Goal: Information Seeking & Learning: Learn about a topic

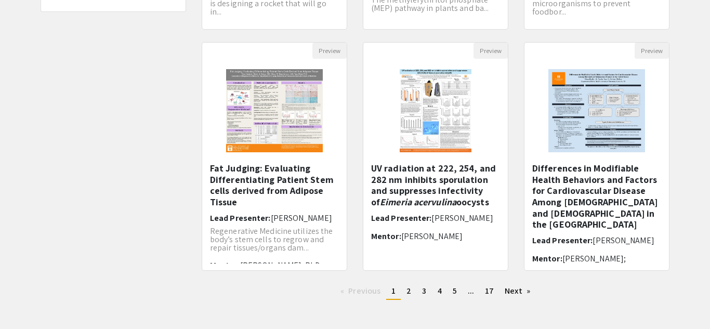
scroll to position [360, 0]
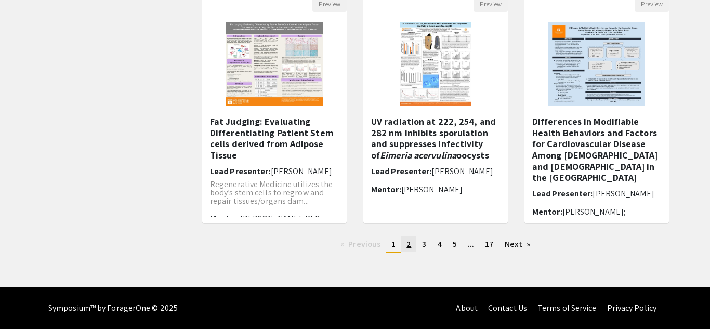
click at [409, 248] on span "2" at bounding box center [409, 244] width 5 height 11
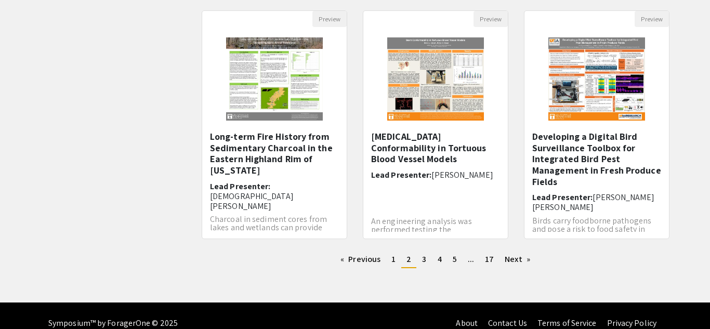
scroll to position [346, 0]
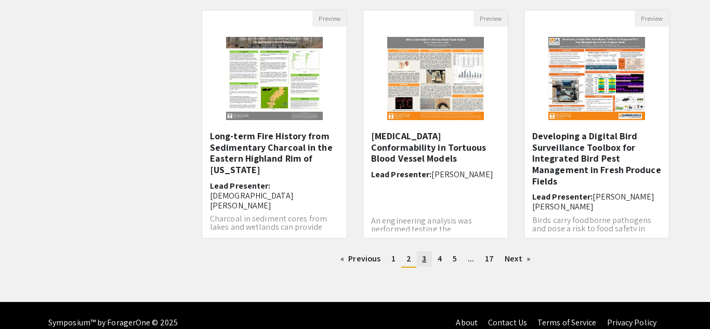
click at [428, 260] on link "page 3" at bounding box center [424, 259] width 15 height 16
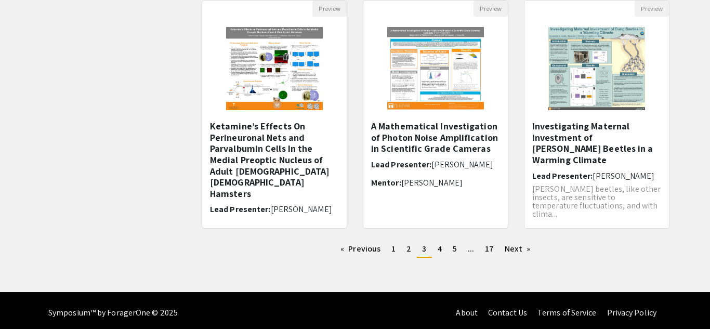
scroll to position [360, 0]
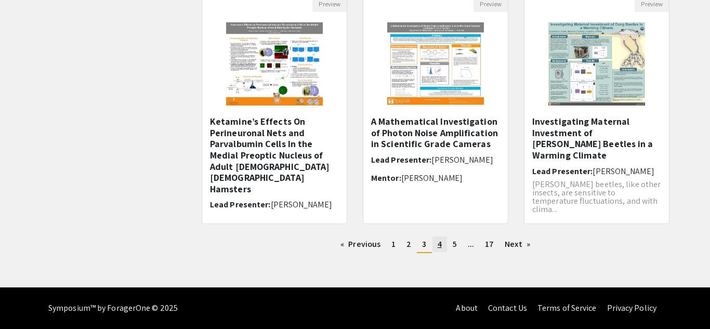
click at [442, 248] on link "page 4" at bounding box center [440, 245] width 15 height 16
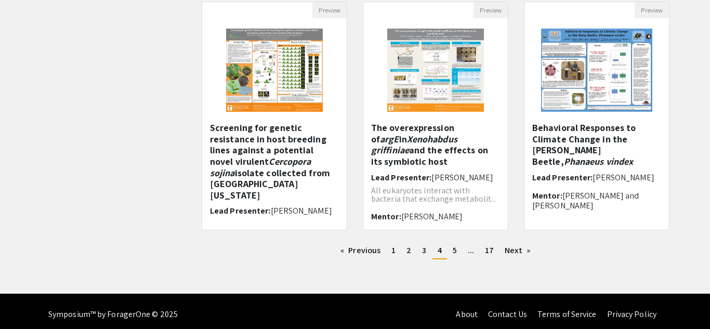
scroll to position [353, 0]
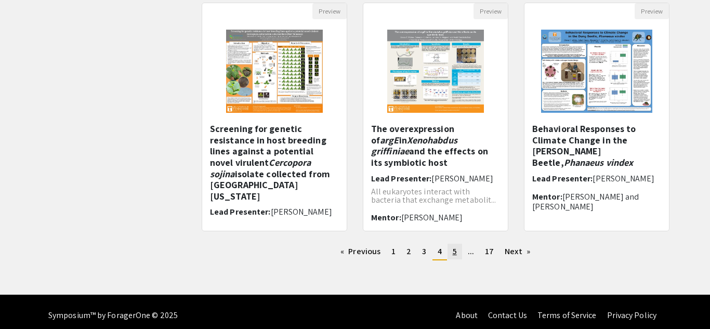
click at [455, 253] on span "5" at bounding box center [455, 251] width 4 height 11
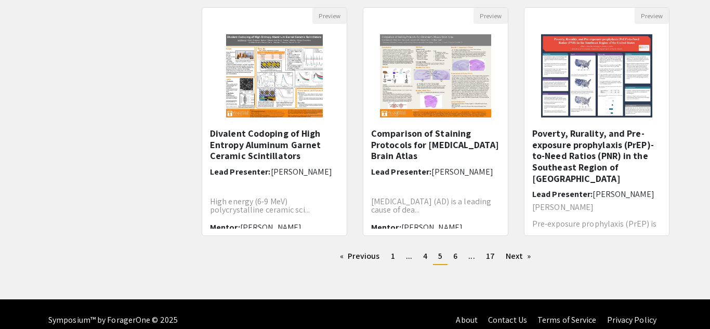
scroll to position [360, 0]
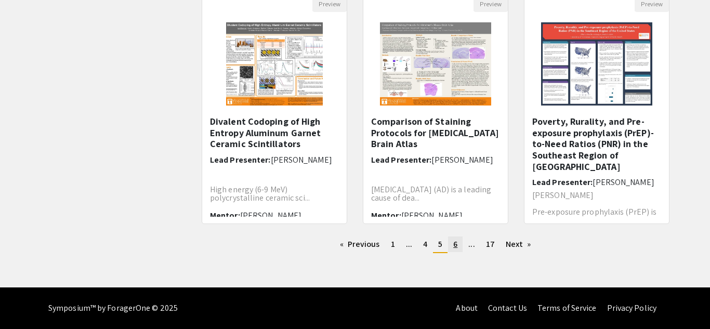
click at [457, 247] on span "6" at bounding box center [456, 244] width 4 height 11
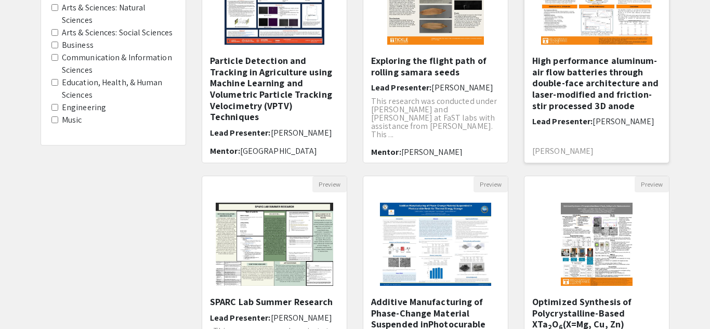
scroll to position [360, 0]
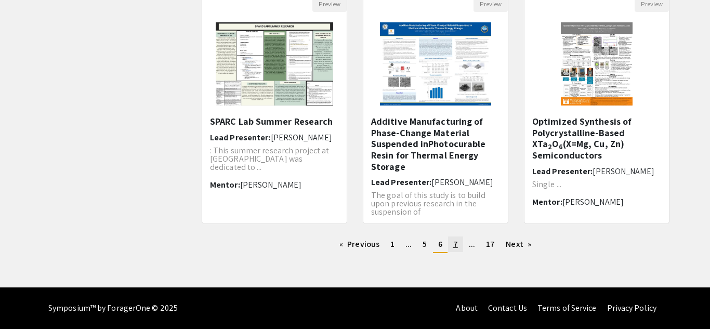
click at [454, 239] on span "7" at bounding box center [456, 244] width 5 height 11
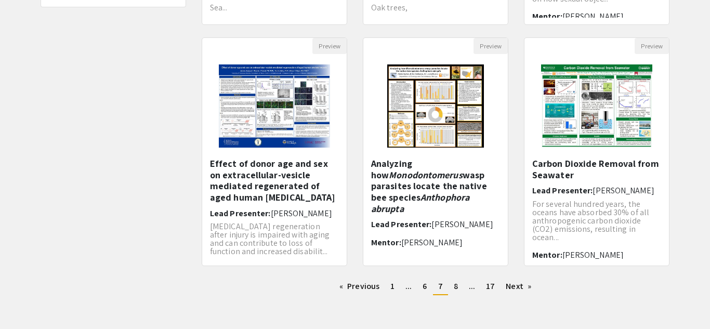
scroll to position [360, 0]
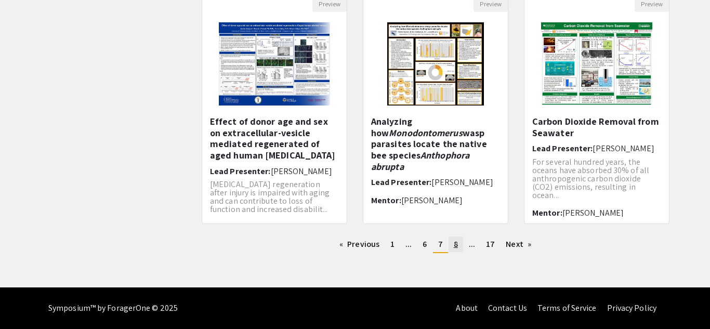
click at [459, 247] on link "page 8" at bounding box center [456, 245] width 15 height 16
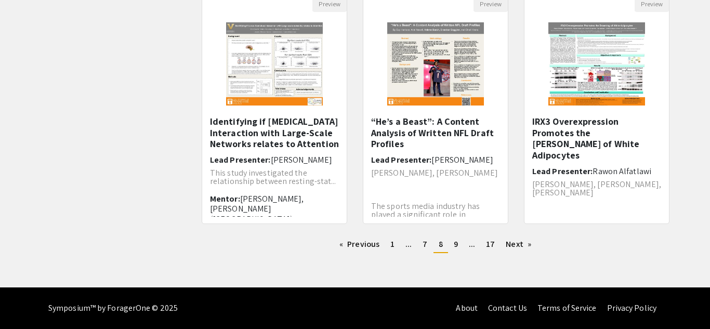
scroll to position [358, 0]
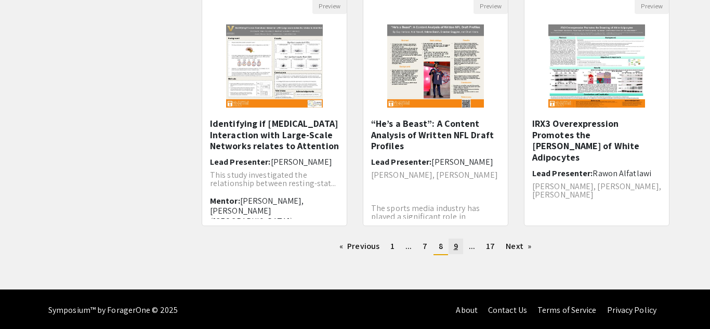
click at [461, 244] on link "page 9" at bounding box center [456, 247] width 15 height 16
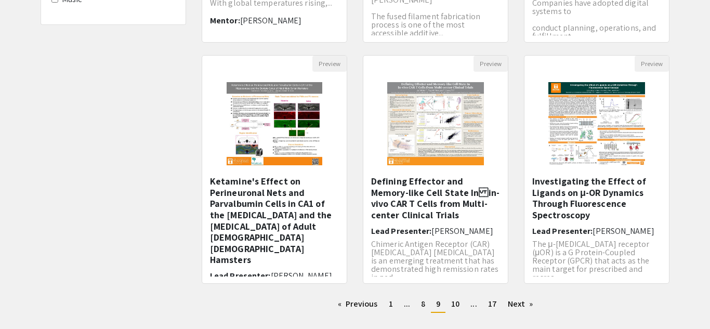
scroll to position [360, 0]
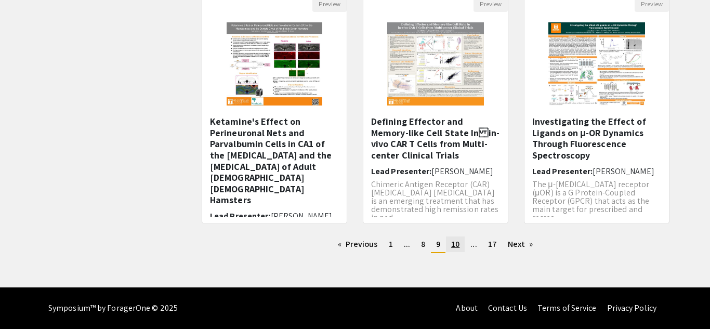
click at [459, 238] on link "page 10" at bounding box center [455, 245] width 19 height 16
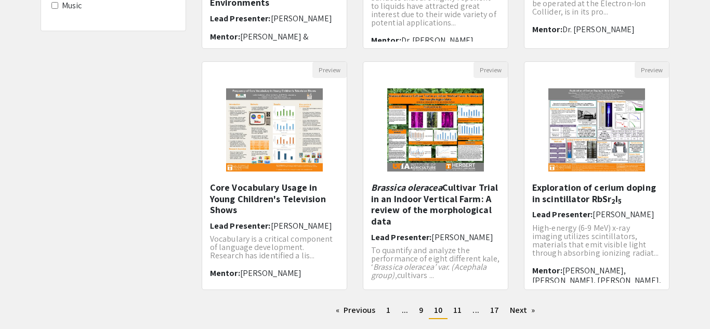
scroll to position [360, 0]
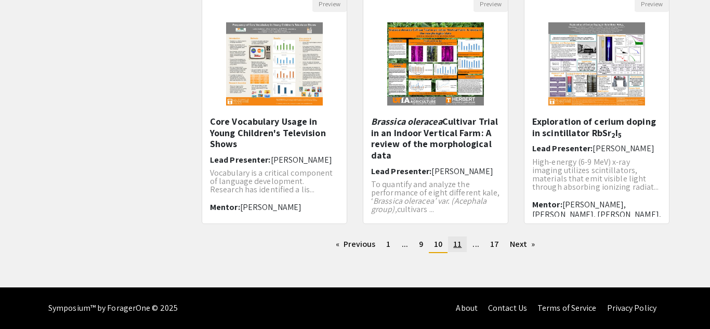
click at [463, 244] on link "page 11" at bounding box center [457, 245] width 19 height 16
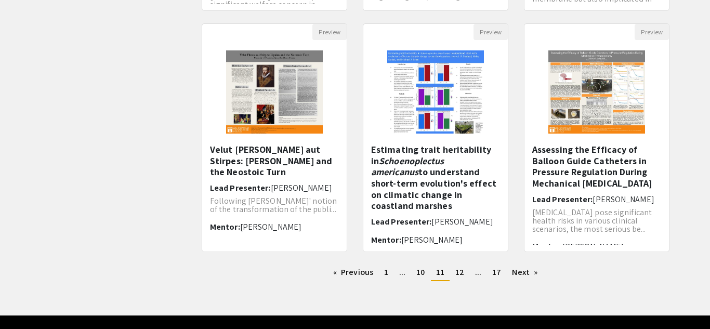
scroll to position [342, 0]
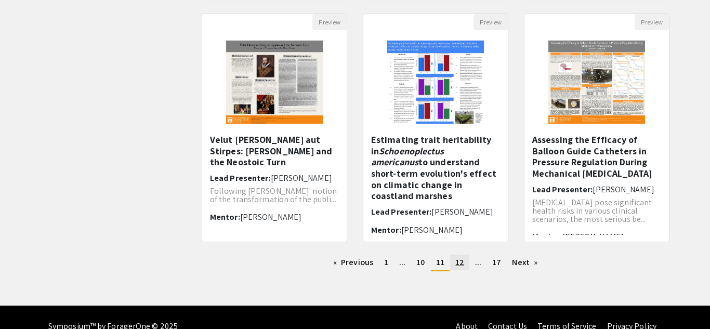
click at [455, 267] on link "page 12" at bounding box center [459, 263] width 19 height 16
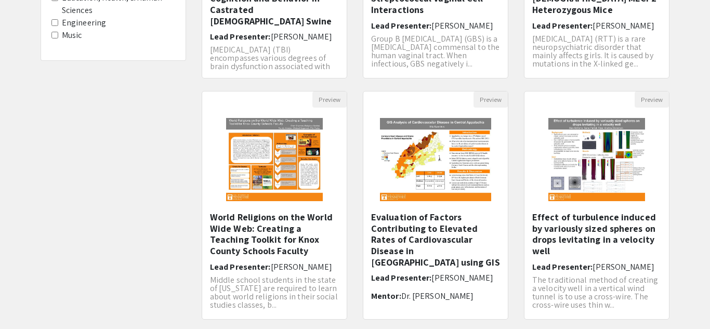
scroll to position [360, 0]
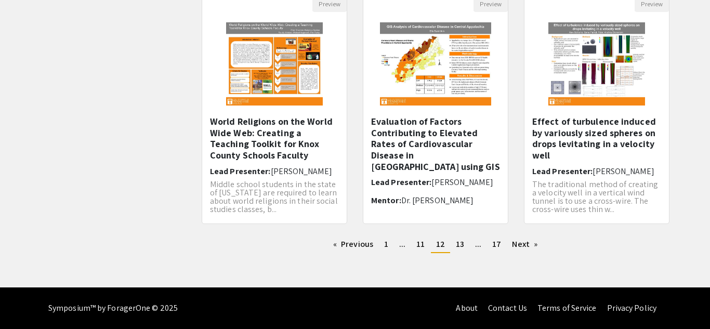
click at [459, 258] on div "Previous page 12 / 17 page 1 page ... page 11 You're on page 12 page 13 page ..…" at bounding box center [436, 249] width 484 height 25
click at [458, 252] on link "page 13" at bounding box center [460, 245] width 19 height 16
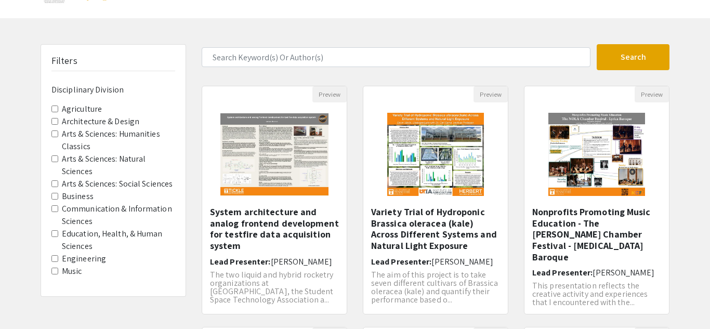
scroll to position [360, 0]
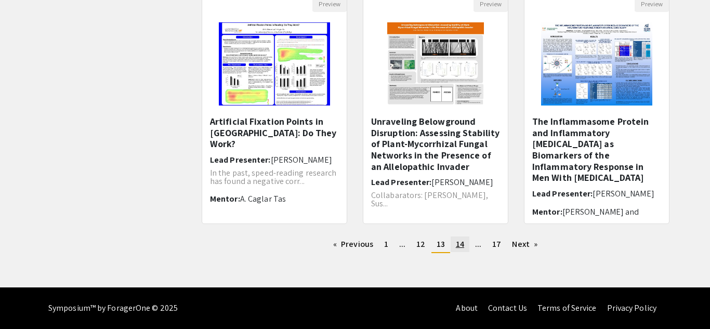
click at [459, 250] on link "page 14" at bounding box center [460, 245] width 19 height 16
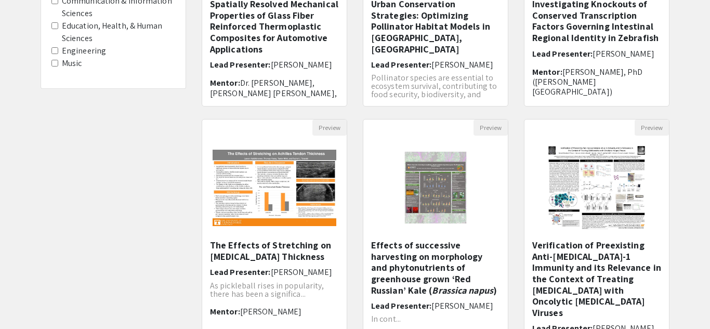
scroll to position [360, 0]
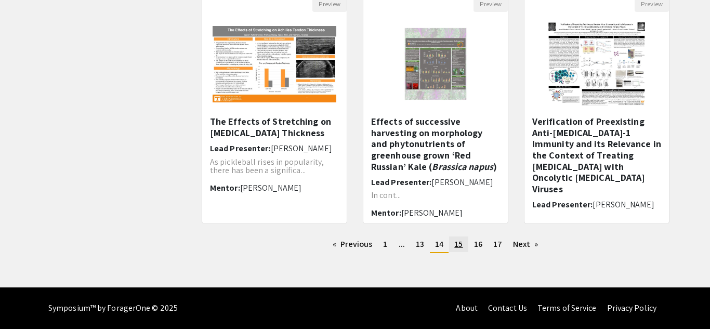
click at [457, 249] on span "15" at bounding box center [459, 244] width 8 height 11
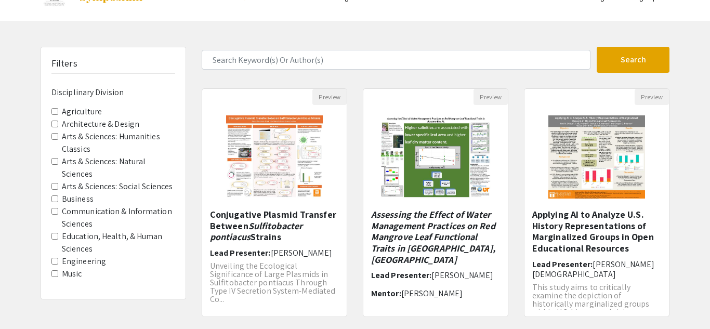
scroll to position [360, 0]
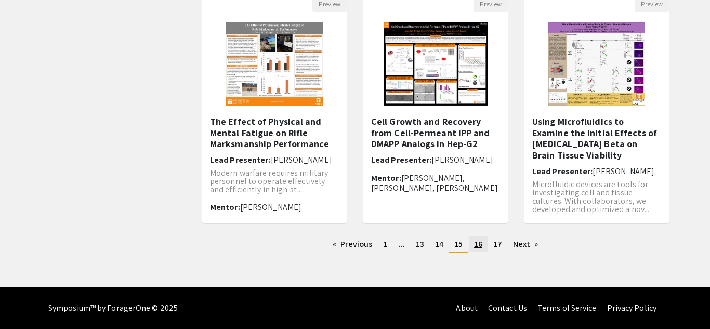
click at [474, 245] on span "16" at bounding box center [478, 244] width 8 height 11
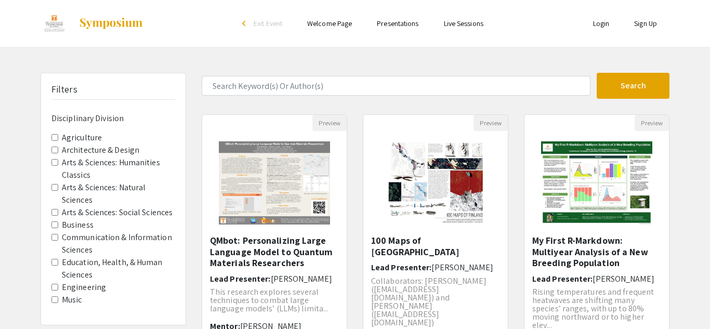
scroll to position [360, 0]
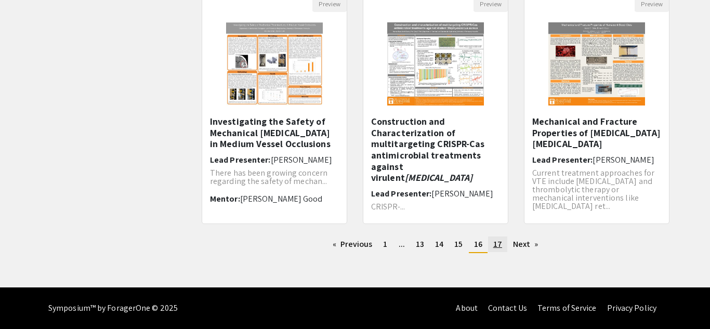
click at [499, 241] on span "17" at bounding box center [498, 244] width 9 height 11
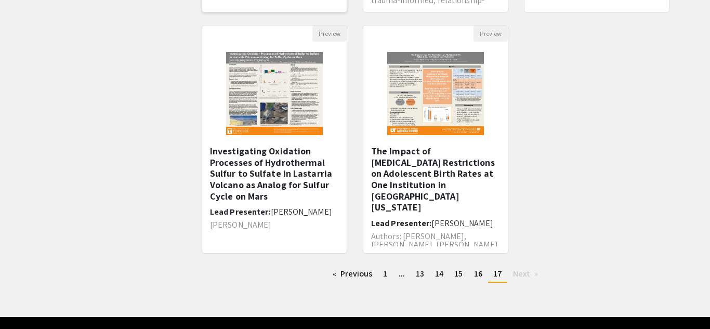
scroll to position [360, 0]
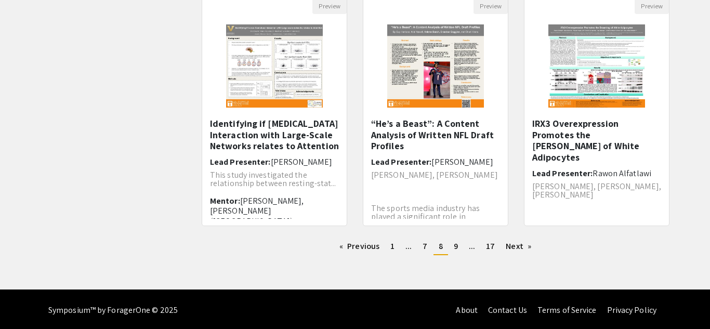
scroll to position [360, 0]
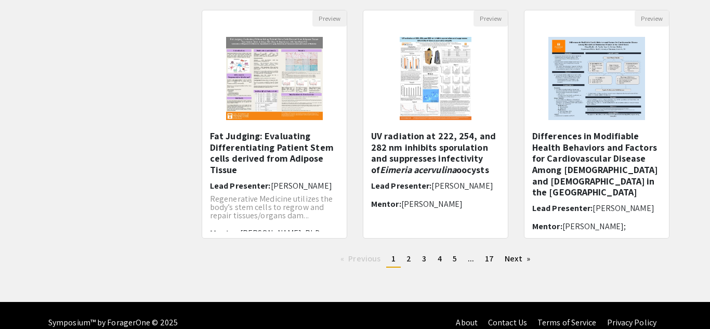
scroll to position [360, 0]
